Goal: Transaction & Acquisition: Book appointment/travel/reservation

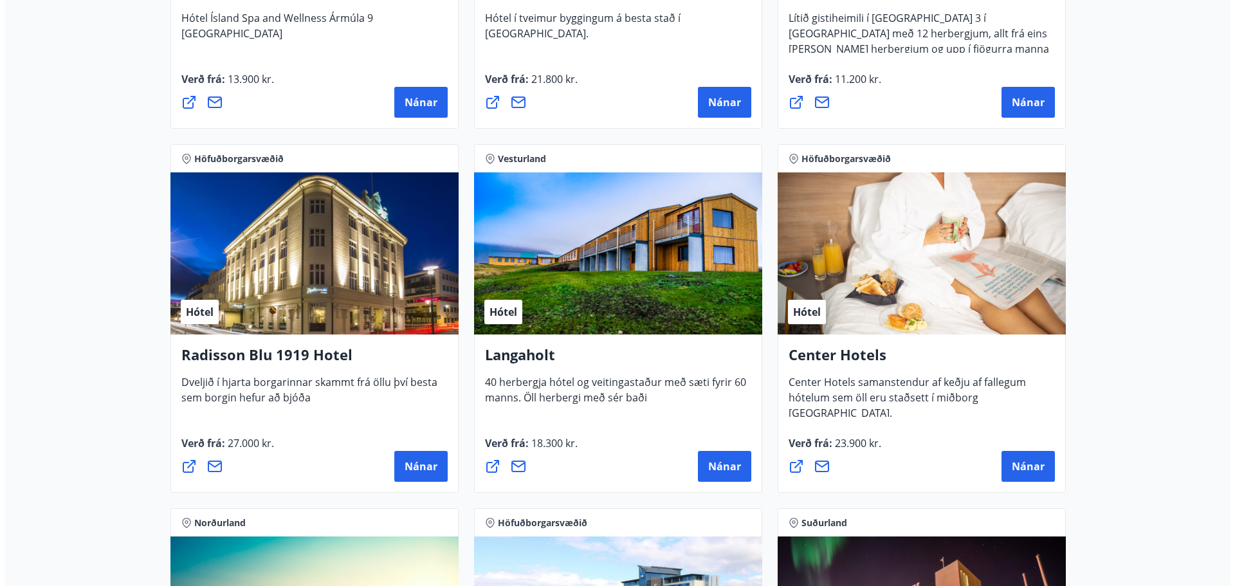
scroll to position [1930, 0]
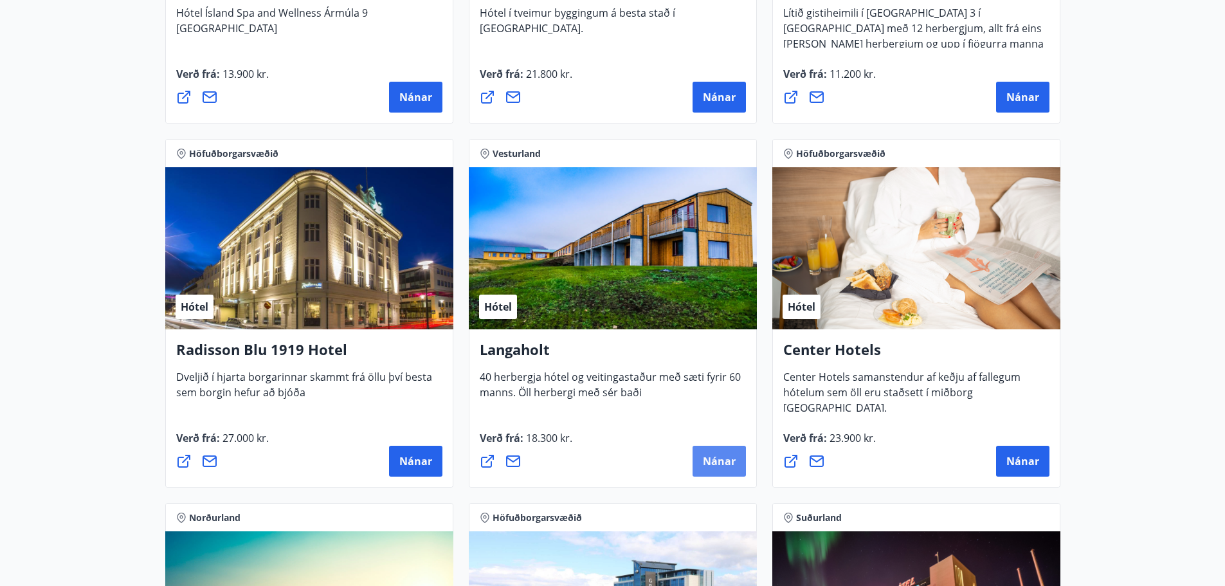
click at [709, 466] on span "Nánar" at bounding box center [719, 461] width 33 height 14
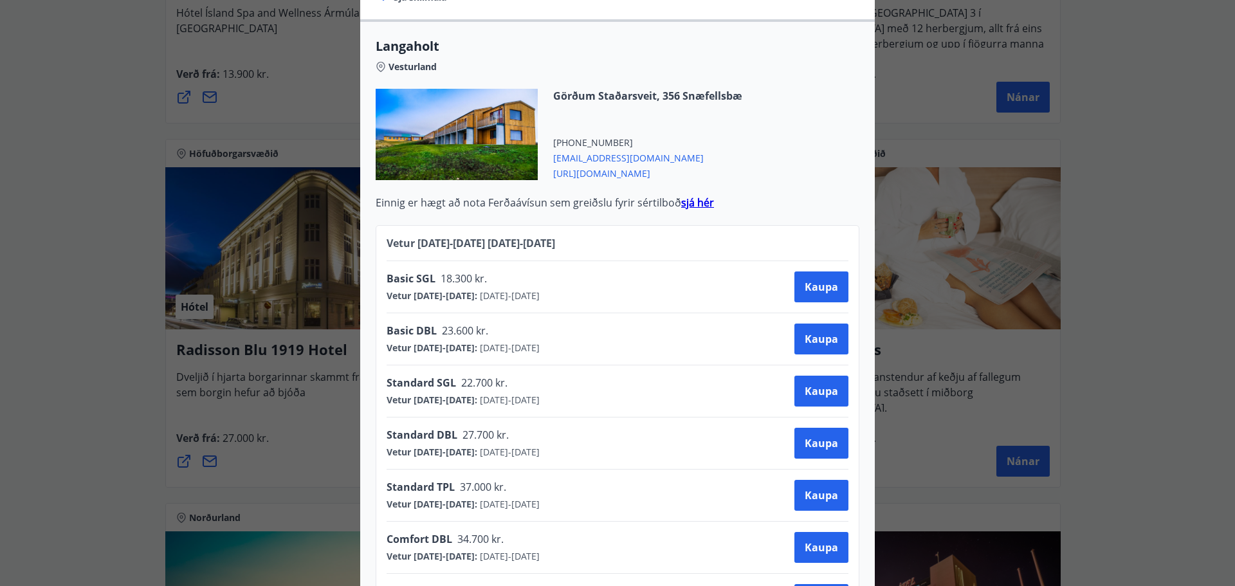
scroll to position [537, 0]
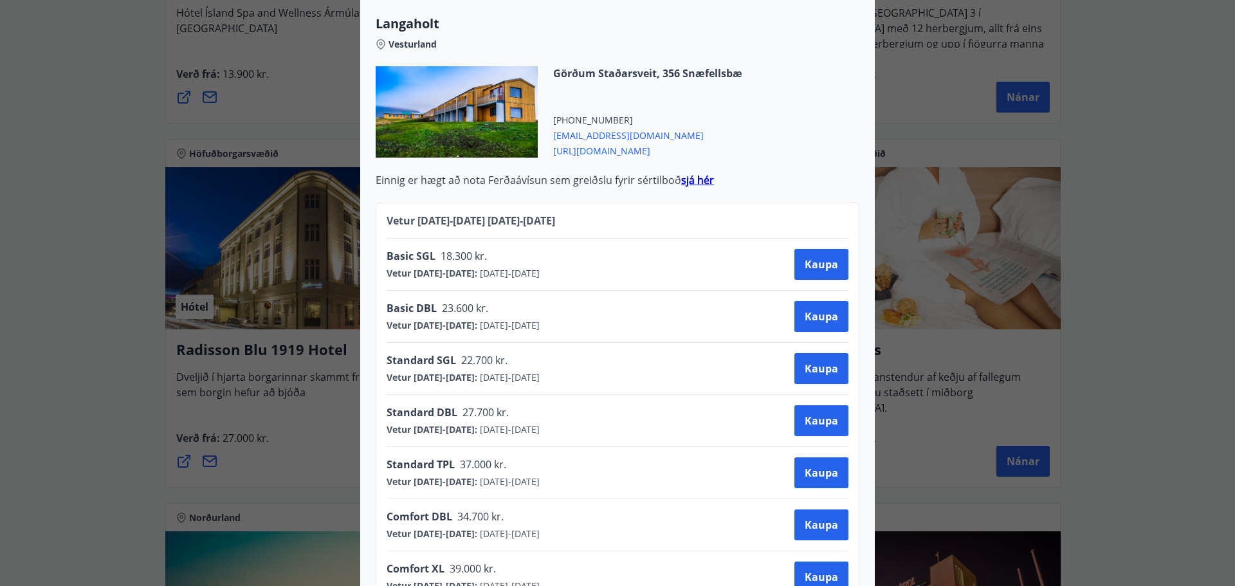
click at [689, 173] on strong "sjá hér" at bounding box center [697, 180] width 33 height 14
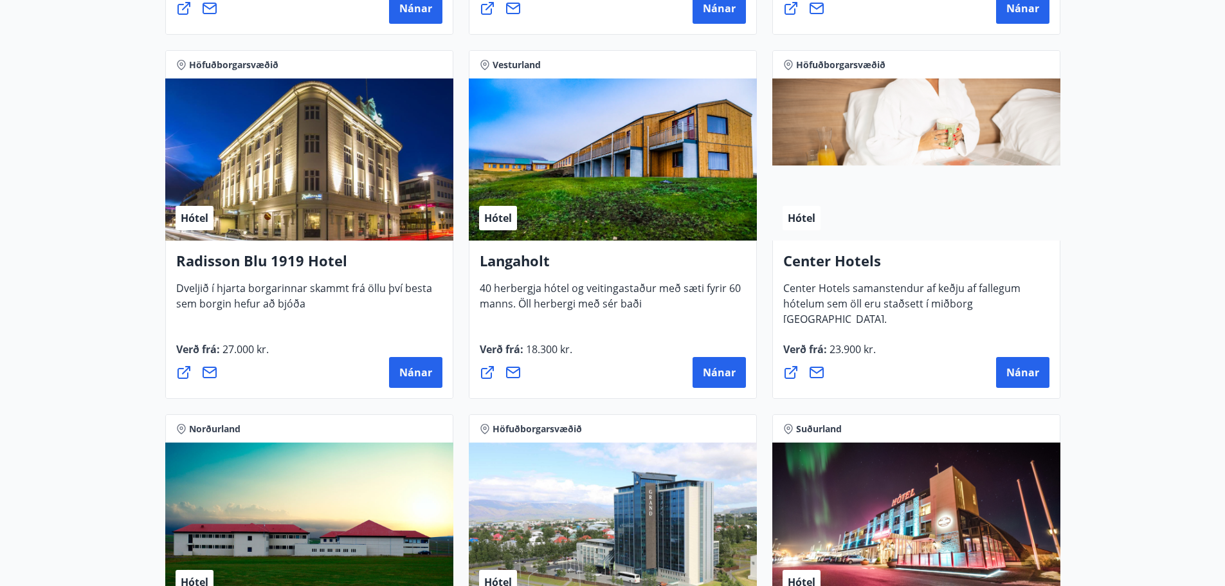
scroll to position [2058, 0]
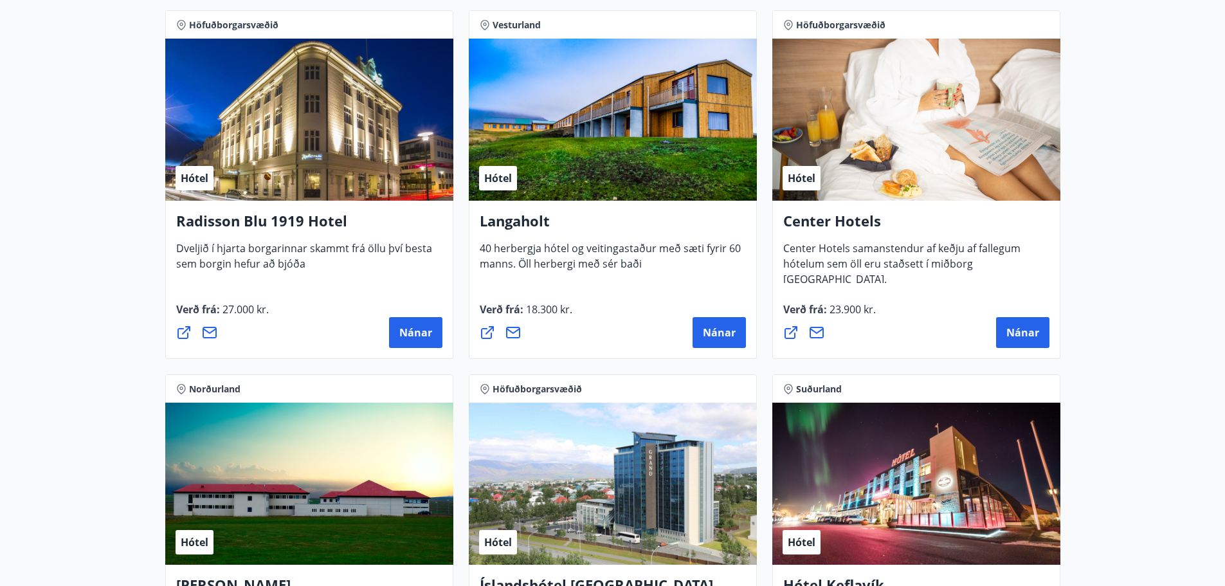
drag, startPoint x: 1036, startPoint y: 334, endPoint x: 991, endPoint y: 370, distance: 57.8
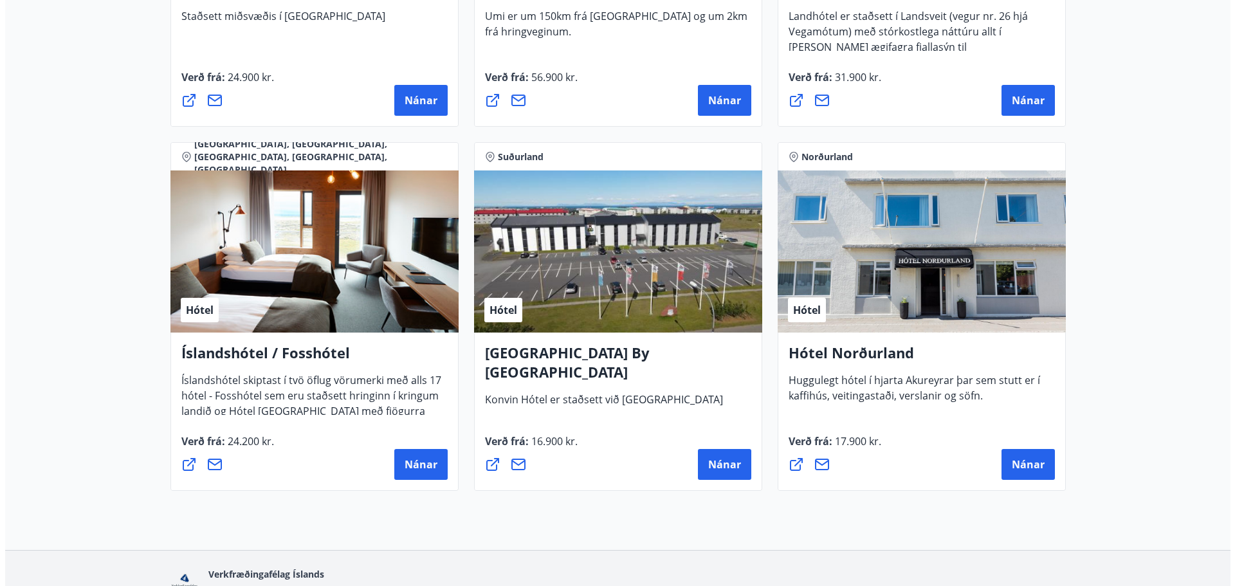
scroll to position [3091, 0]
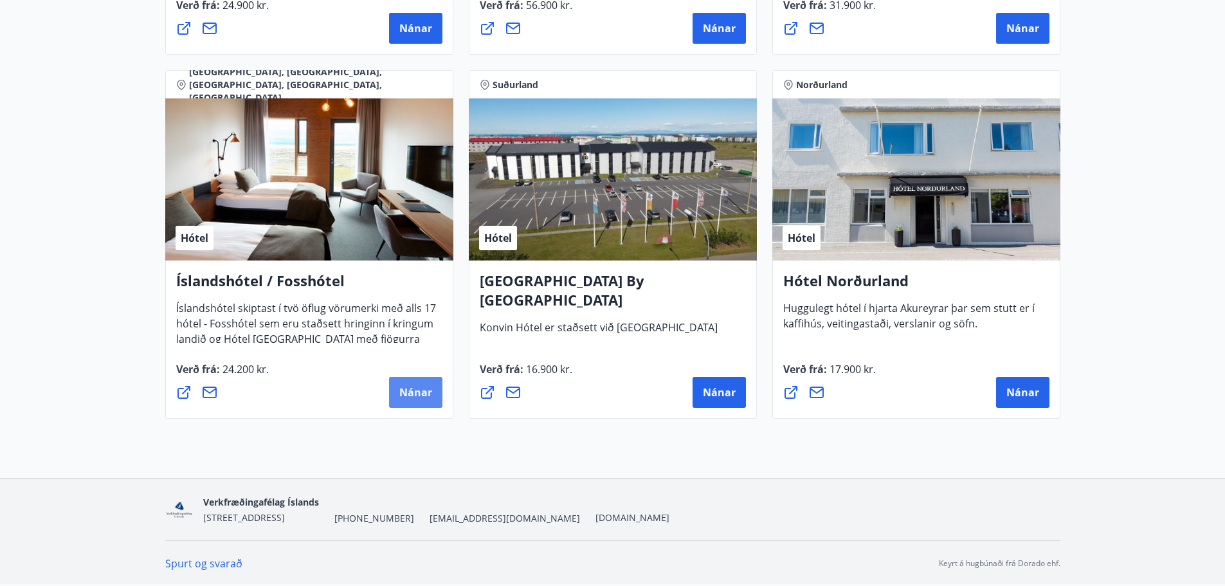
click at [396, 387] on button "Nánar" at bounding box center [415, 392] width 53 height 31
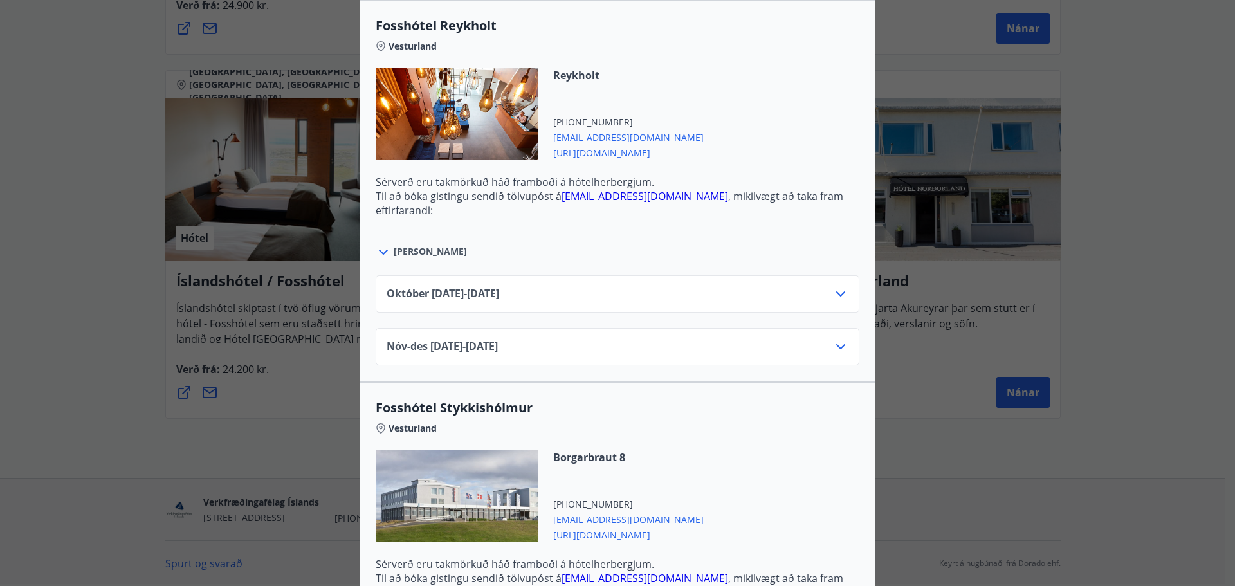
scroll to position [450, 0]
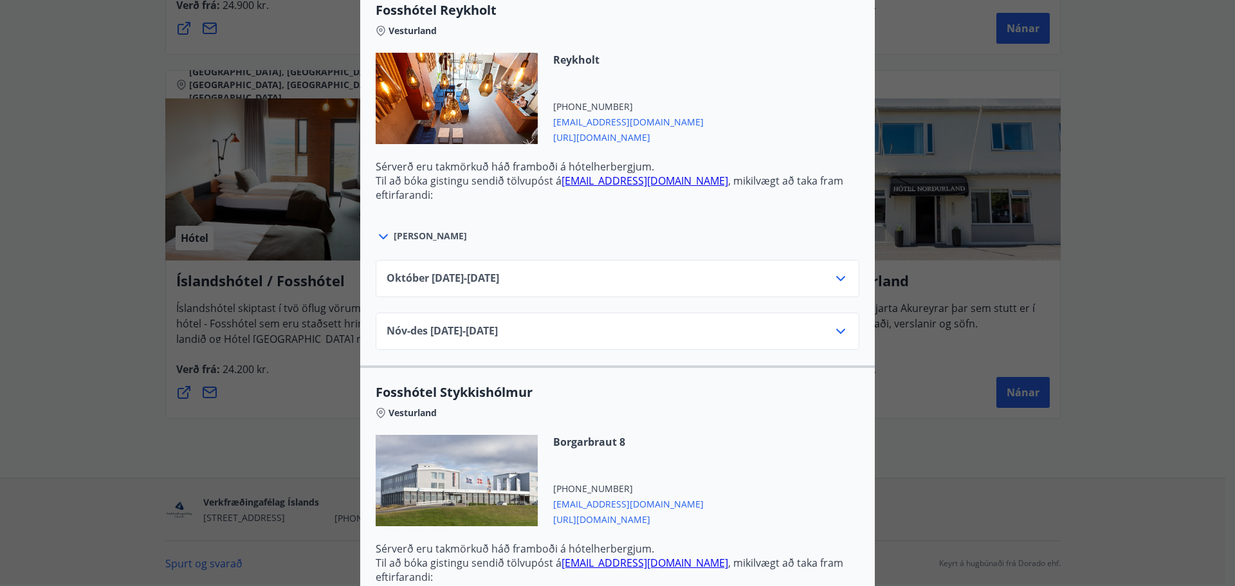
click at [833, 277] on icon at bounding box center [840, 278] width 15 height 15
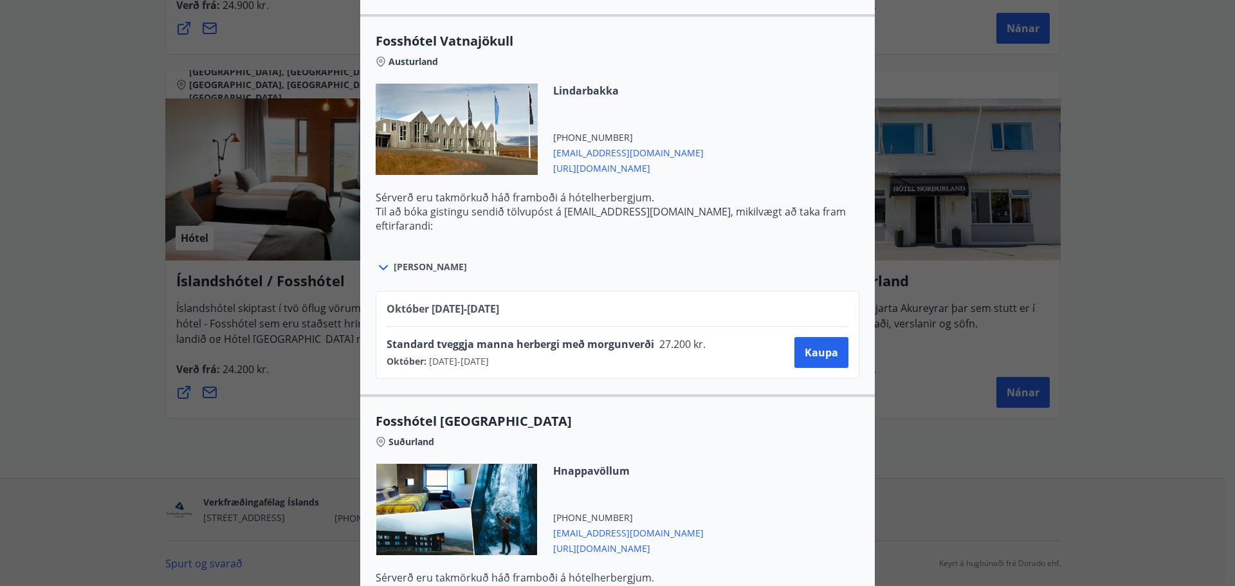
scroll to position [3216, 0]
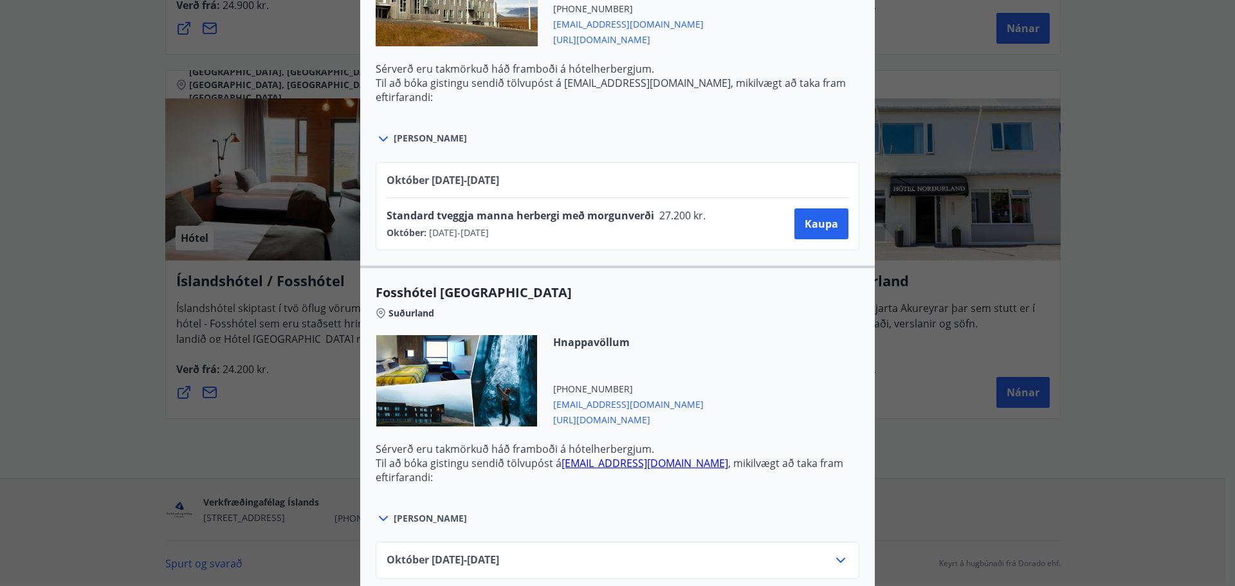
click at [529, 223] on div "Standard tveggja manna herbergi með morgunverði 27.200 kr." at bounding box center [550, 217] width 327 height 18
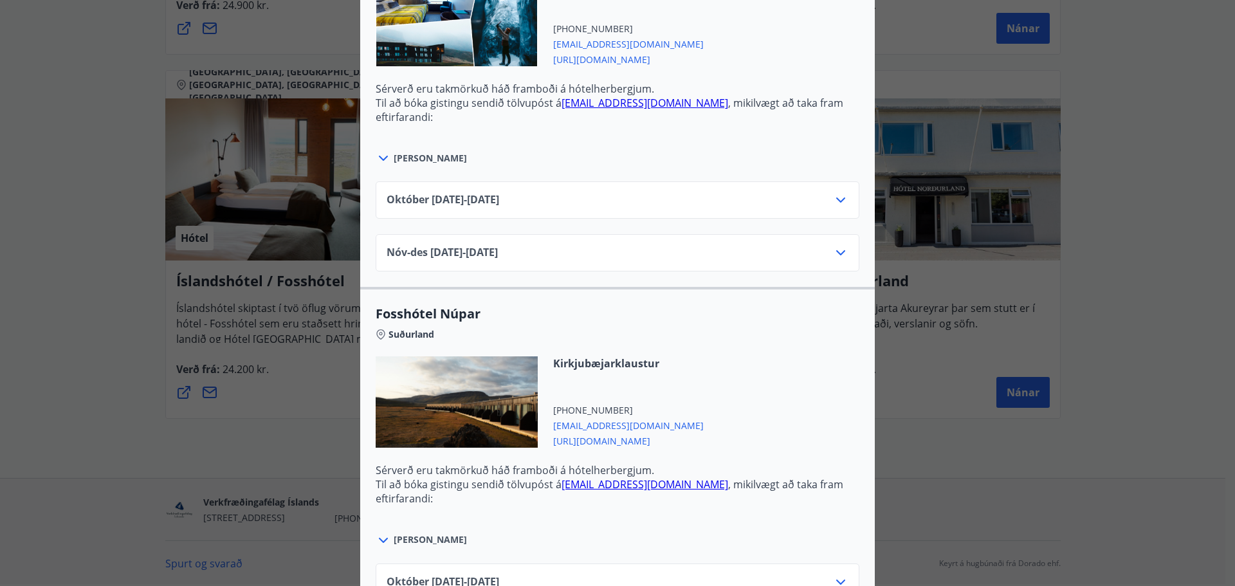
scroll to position [3476, 0]
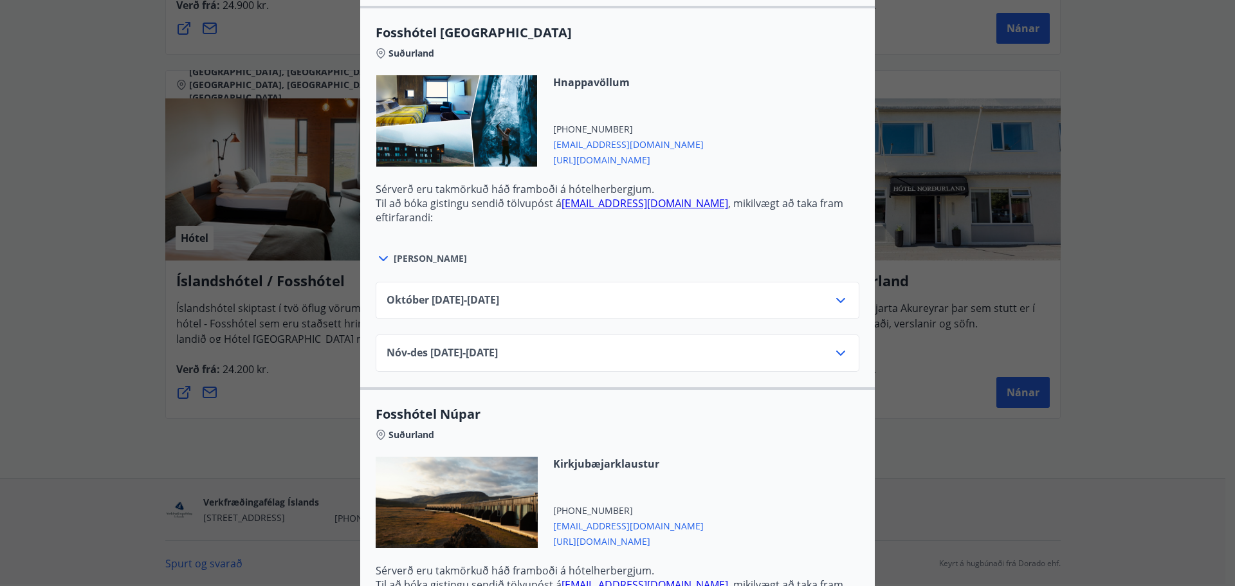
click at [1194, 134] on div "Íslandshótel / Fosshótel Ekki er hægt að nýta Ferðaávísun fyrir bókanir sem eru…" at bounding box center [617, 293] width 1235 height 586
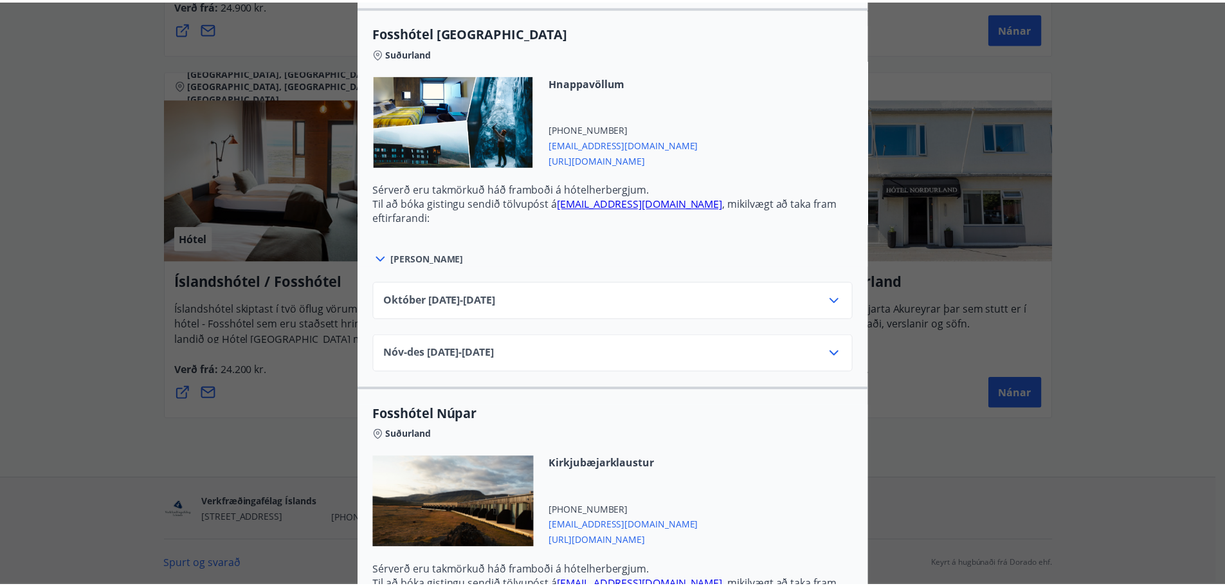
scroll to position [0, 0]
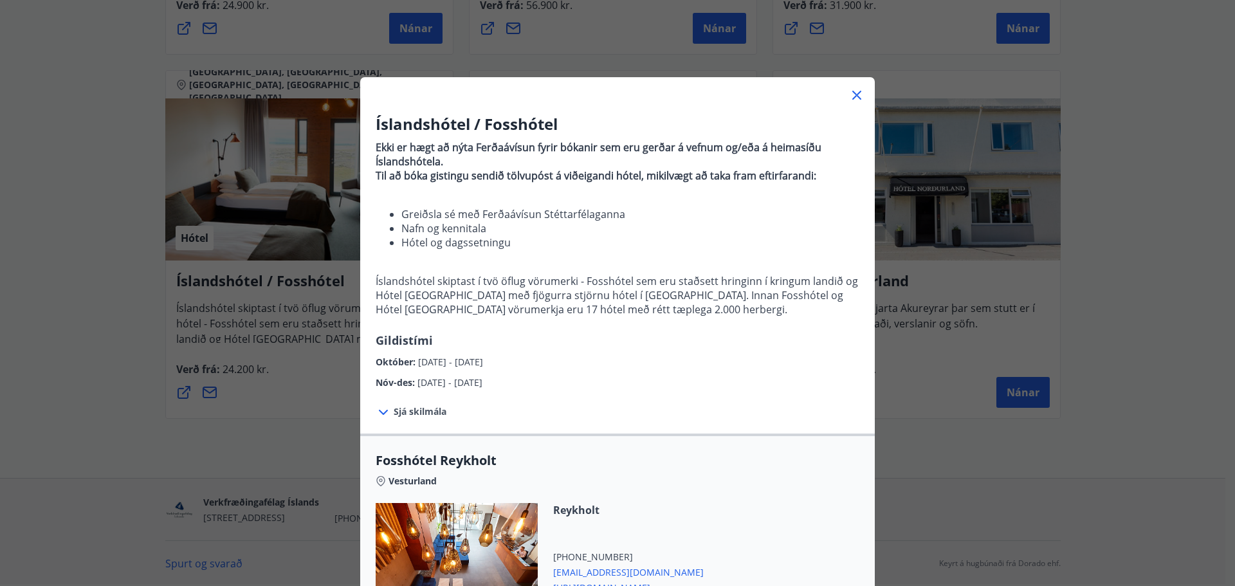
click at [849, 96] on icon at bounding box center [856, 94] width 15 height 15
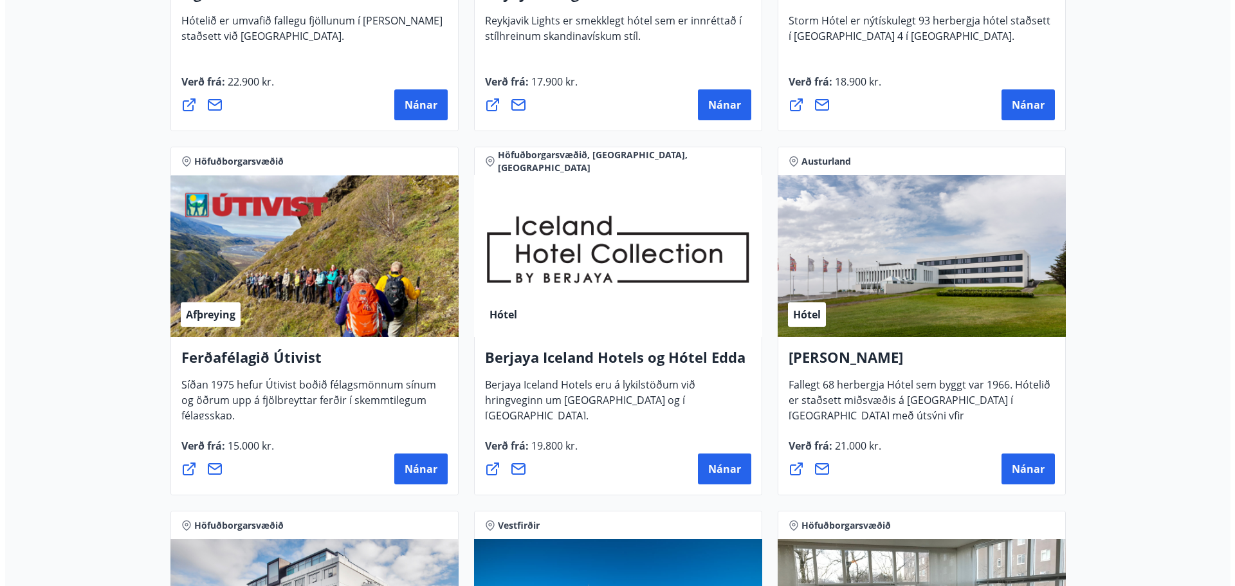
scroll to position [1290, 0]
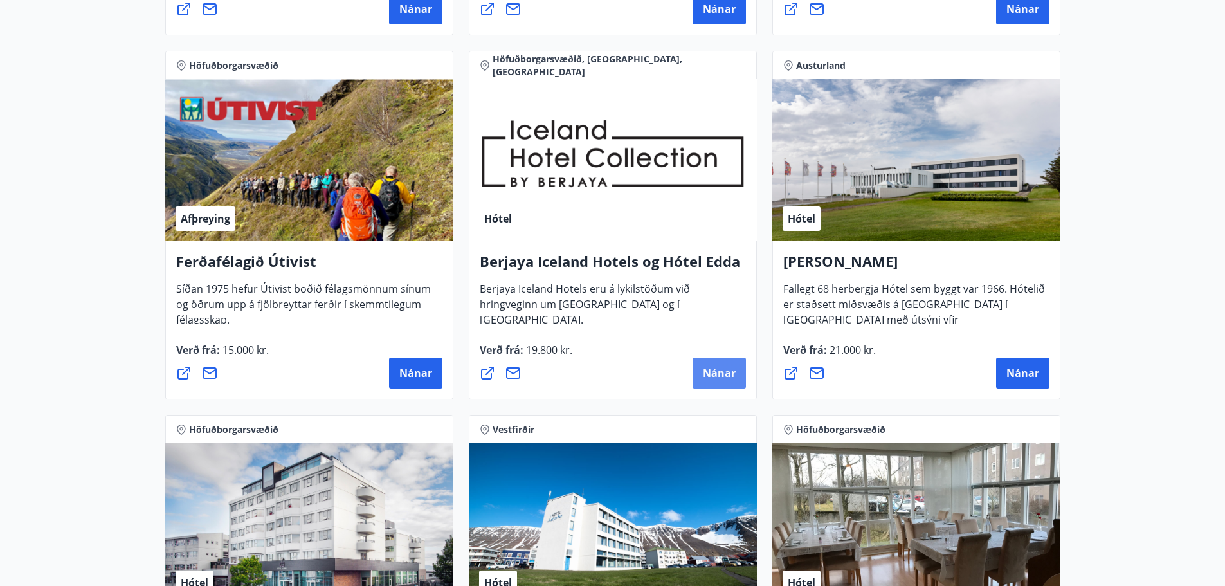
click at [733, 372] on span "Nánar" at bounding box center [719, 373] width 33 height 14
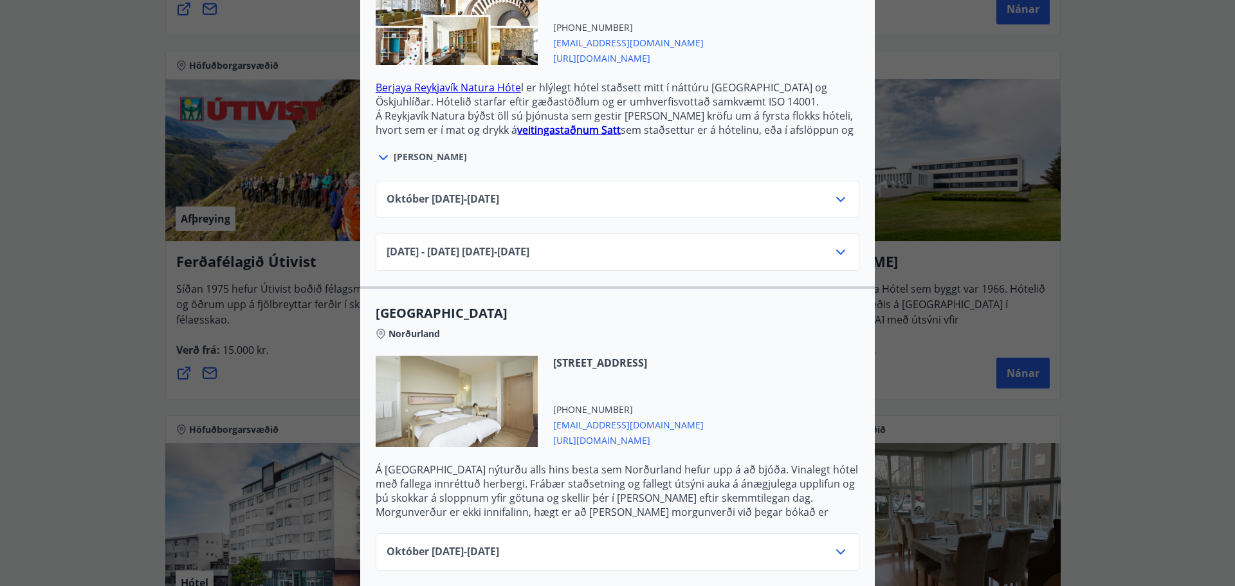
scroll to position [450, 0]
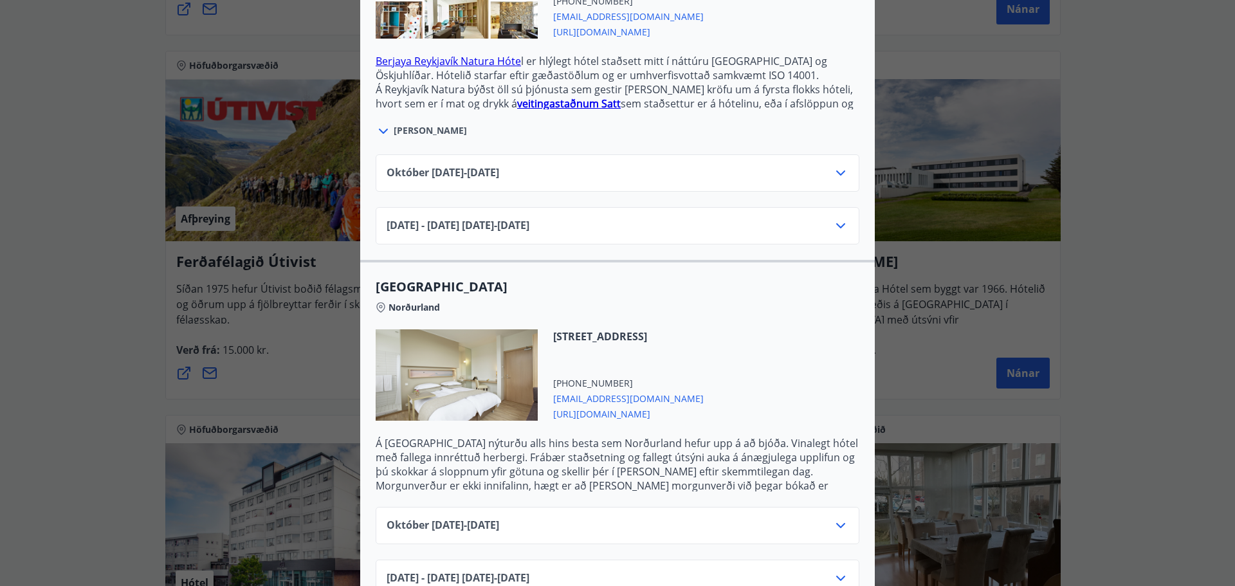
click at [838, 165] on icon at bounding box center [840, 172] width 15 height 15
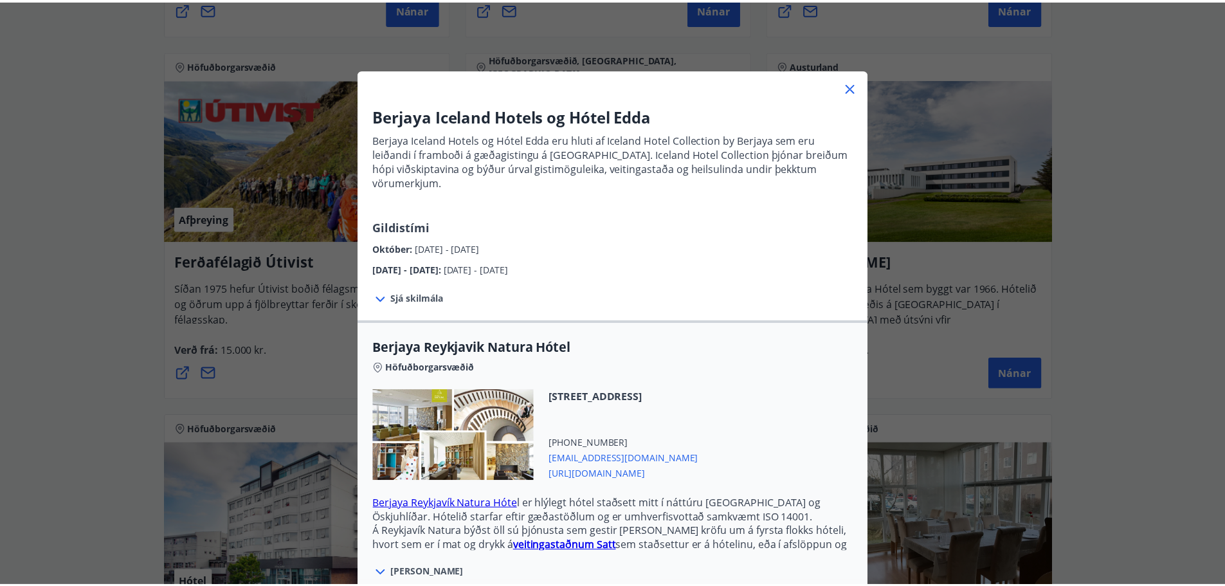
scroll to position [0, 0]
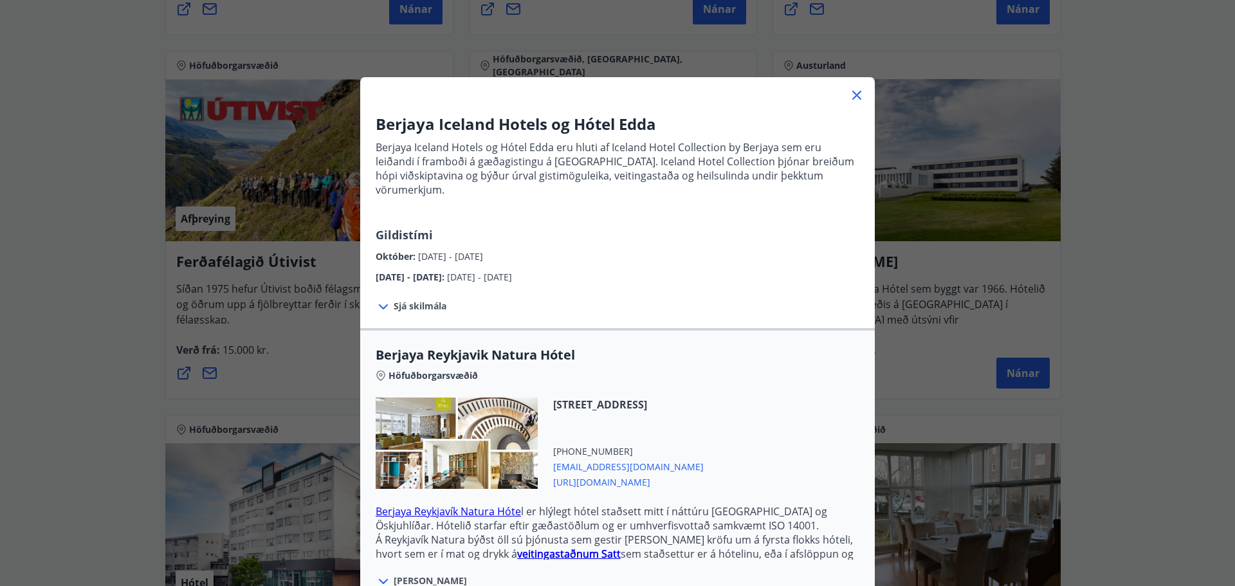
click at [852, 96] on icon at bounding box center [856, 95] width 9 height 9
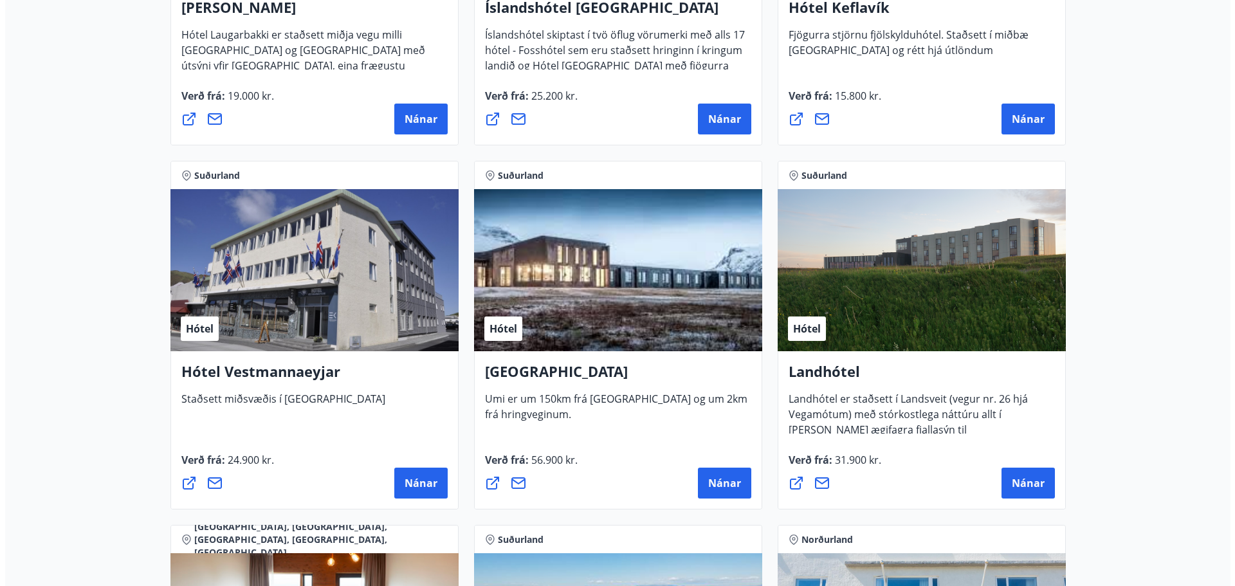
scroll to position [2637, 0]
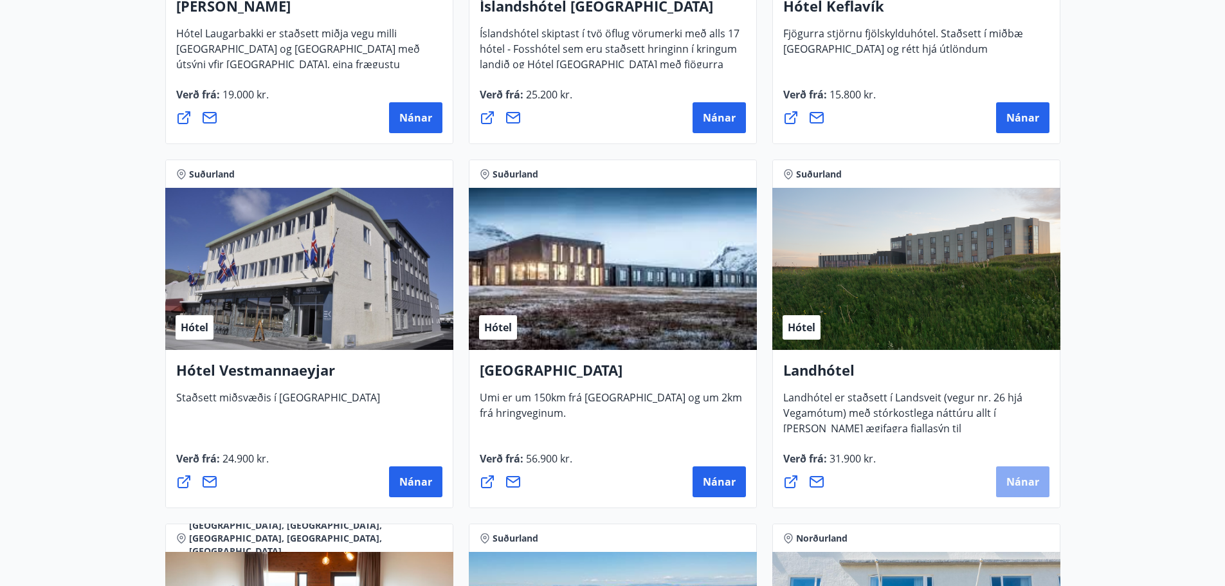
click at [1027, 481] on span "Nánar" at bounding box center [1023, 482] width 33 height 14
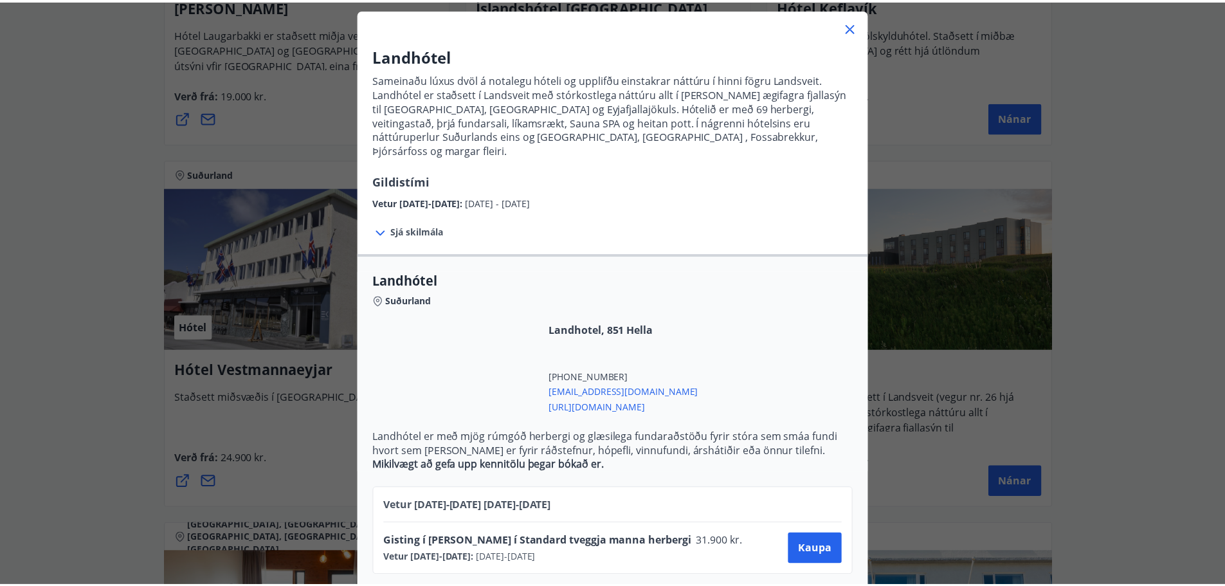
scroll to position [69, 0]
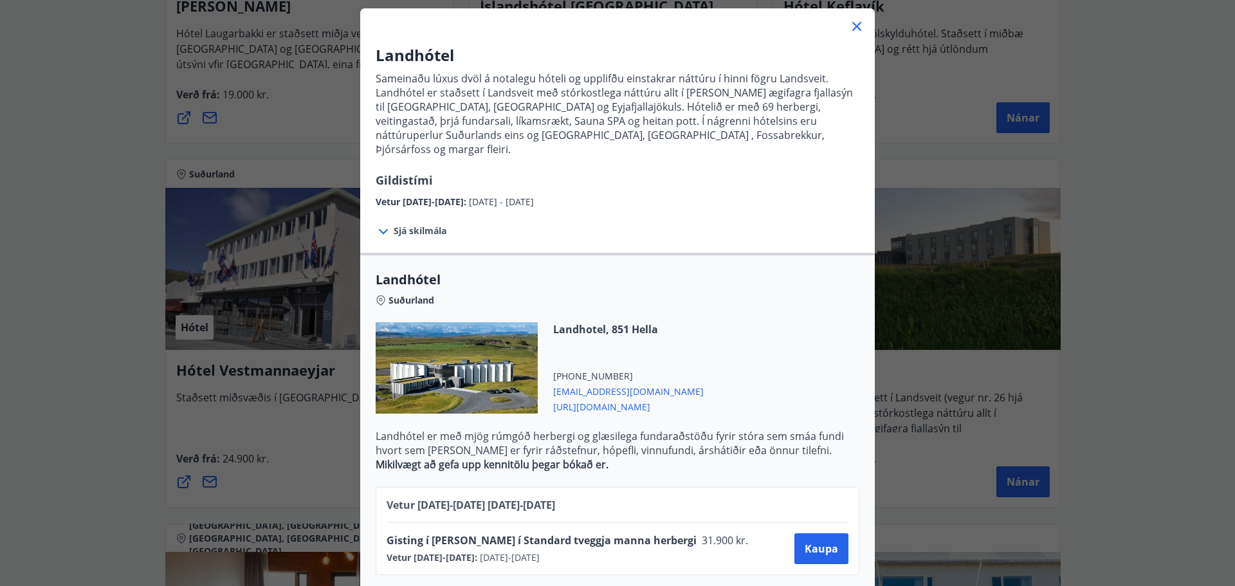
click at [849, 24] on icon at bounding box center [856, 26] width 15 height 15
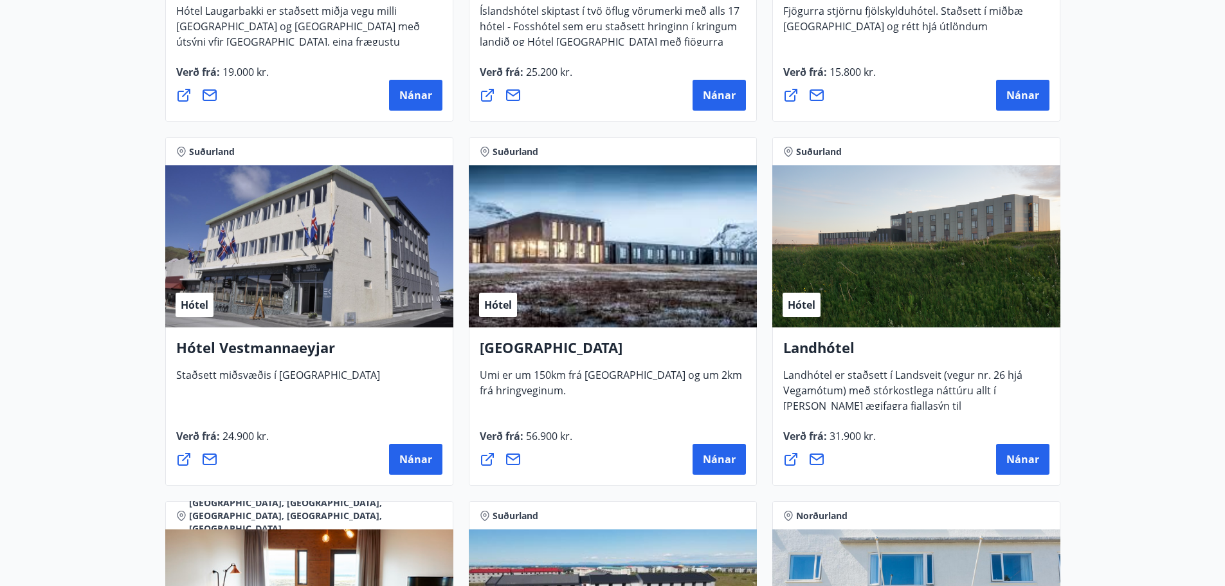
scroll to position [2766, 0]
